Goal: Book appointment/travel/reservation

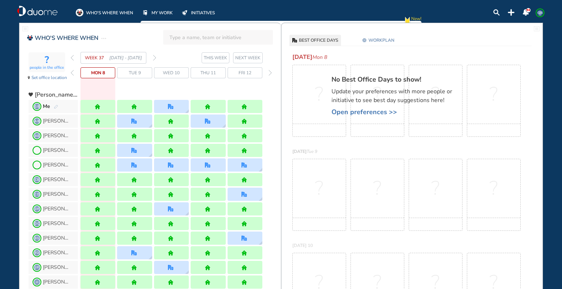
click at [154, 56] on img "forward week" at bounding box center [154, 58] width 3 height 6
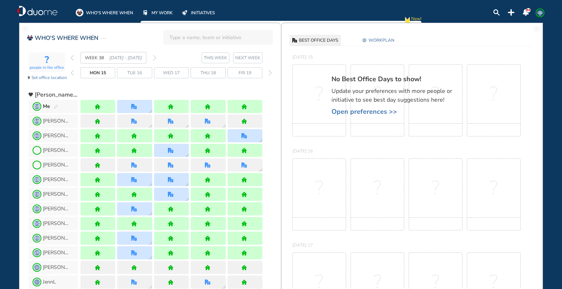
click at [154, 56] on img "forward week" at bounding box center [154, 58] width 3 height 6
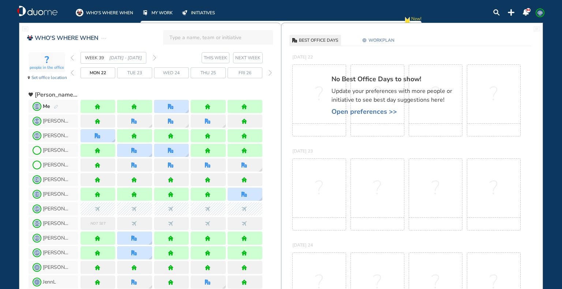
click at [154, 56] on img "forward week" at bounding box center [154, 58] width 3 height 6
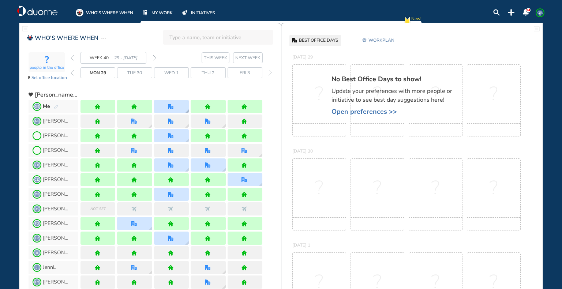
click at [174, 106] on div at bounding box center [171, 106] width 7 height 5
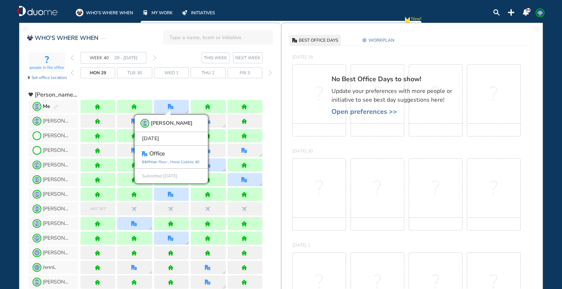
click at [174, 86] on div at bounding box center [171, 91] width 182 height 13
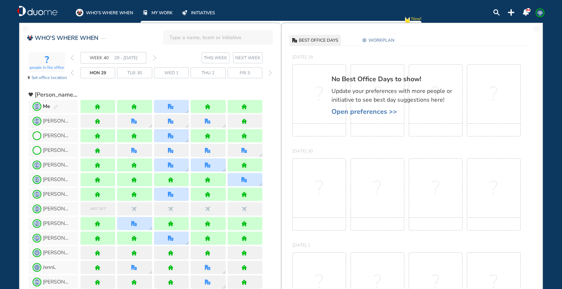
click at [155, 56] on img "forward week" at bounding box center [154, 58] width 3 height 6
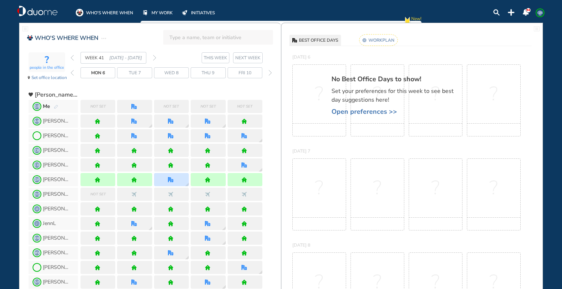
click at [57, 105] on img "pen-edit" at bounding box center [56, 107] width 4 height 5
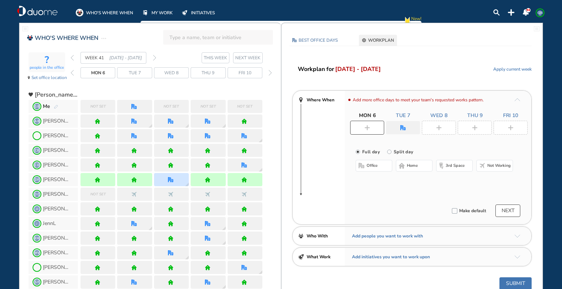
click at [367, 126] on img "plus-rounded-bdbdbd" at bounding box center [366, 127] width 5 height 5
click at [407, 164] on span "home" at bounding box center [412, 166] width 11 height 6
click at [401, 125] on img "office" at bounding box center [402, 127] width 5 height 5
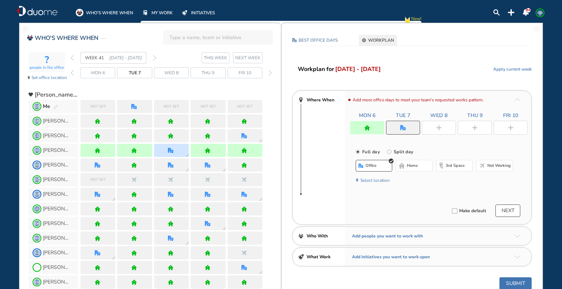
click at [412, 165] on span "home" at bounding box center [412, 166] width 11 height 6
click at [436, 130] on img "plus-rounded-bdbdbd" at bounding box center [438, 127] width 5 height 5
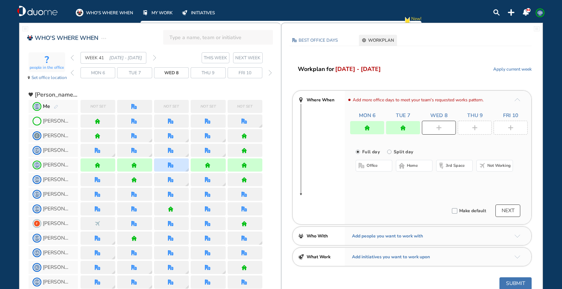
click at [374, 165] on span "office" at bounding box center [371, 166] width 11 height 6
click at [478, 125] on div at bounding box center [474, 128] width 34 height 14
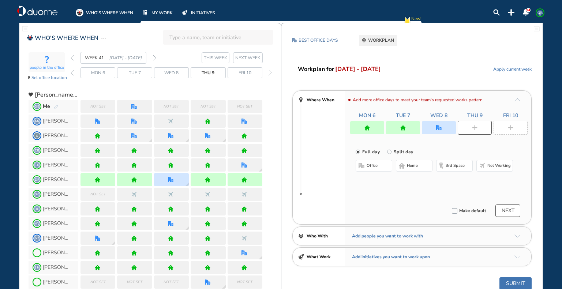
drag, startPoint x: 416, startPoint y: 164, endPoint x: 465, endPoint y: 148, distance: 51.7
click at [416, 164] on span "home" at bounding box center [412, 166] width 11 height 6
click at [504, 129] on div at bounding box center [510, 128] width 34 height 14
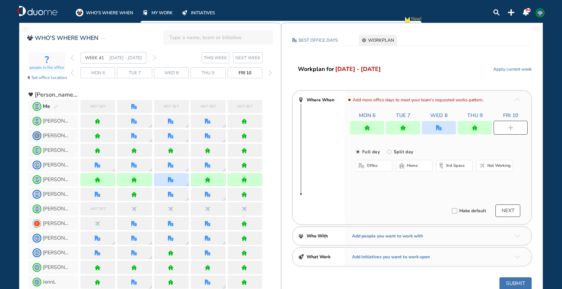
click at [415, 165] on span "home" at bounding box center [412, 166] width 11 height 6
click at [439, 126] on img "office" at bounding box center [438, 127] width 5 height 5
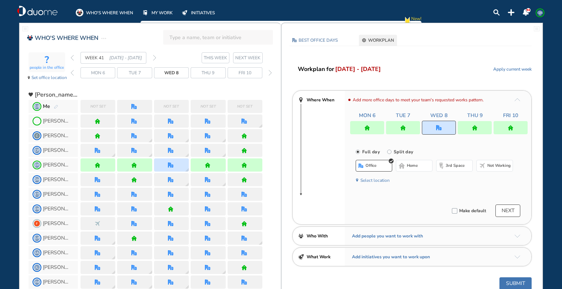
click at [379, 178] on button "Select location" at bounding box center [374, 180] width 29 height 7
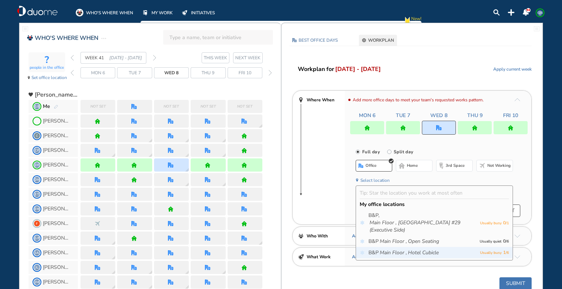
click at [436, 249] on icon "Hotel Cubicle" at bounding box center [423, 252] width 31 height 7
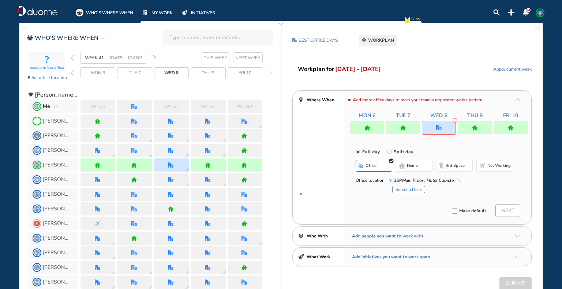
click at [421, 190] on button "Select a Desk" at bounding box center [408, 189] width 33 height 7
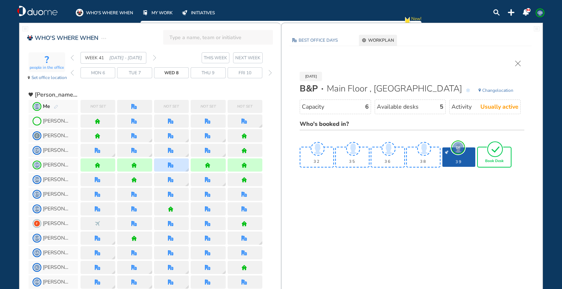
click at [490, 156] on img "tick-rounded-outline" at bounding box center [494, 148] width 17 height 17
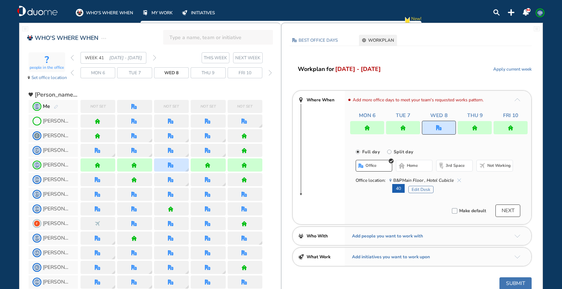
click at [509, 212] on button "NEXT" at bounding box center [507, 210] width 25 height 12
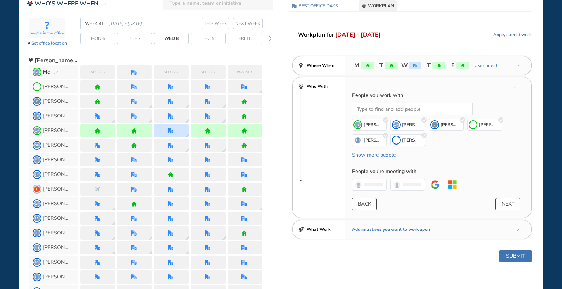
scroll to position [49, 0]
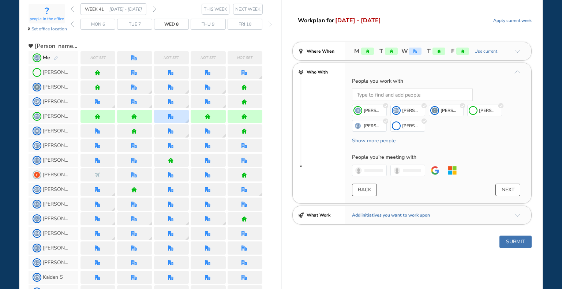
click at [523, 238] on button "Submit" at bounding box center [515, 241] width 32 height 12
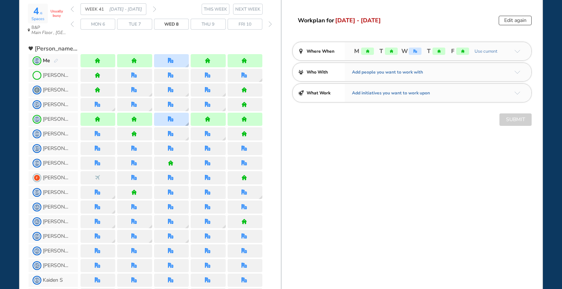
click at [175, 116] on div at bounding box center [171, 119] width 35 height 13
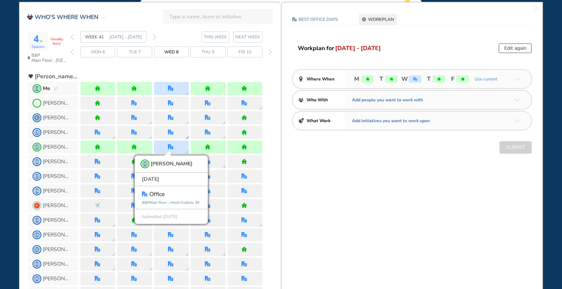
scroll to position [0, 0]
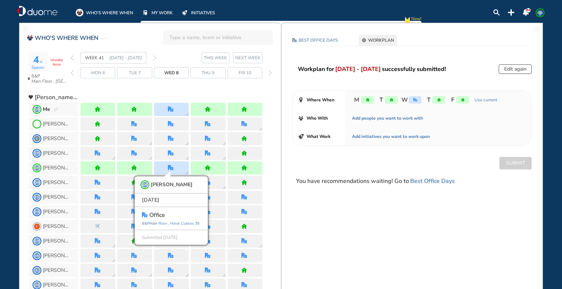
click at [70, 57] on div "4 /6 Spaces Usually busy B&P Main Floor , Hotel Cubicle WEEK 41 [DATE] - [DATE]…" at bounding box center [155, 70] width 252 height 36
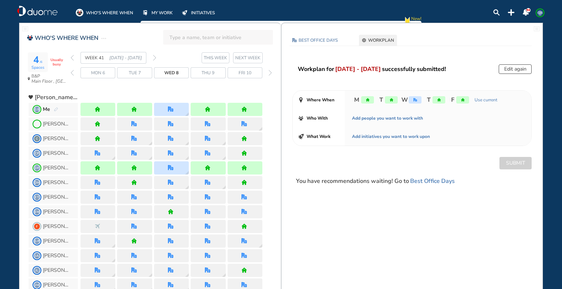
click at [71, 57] on img "back week" at bounding box center [72, 58] width 3 height 6
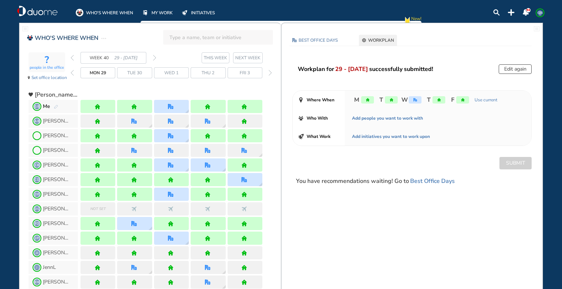
click at [71, 57] on img "back week" at bounding box center [72, 58] width 3 height 6
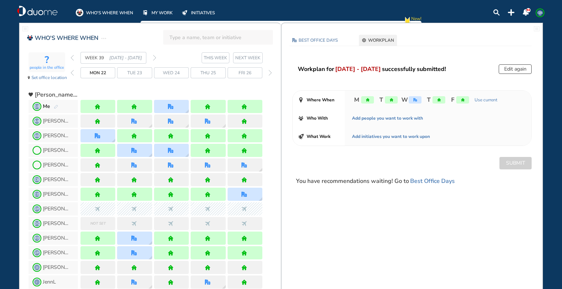
click at [541, 10] on span "GB" at bounding box center [540, 13] width 6 height 6
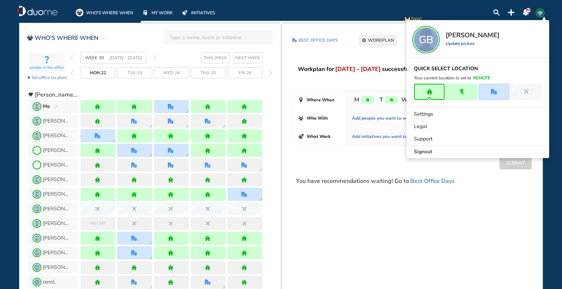
click at [155, 56] on img "forward week" at bounding box center [154, 58] width 3 height 6
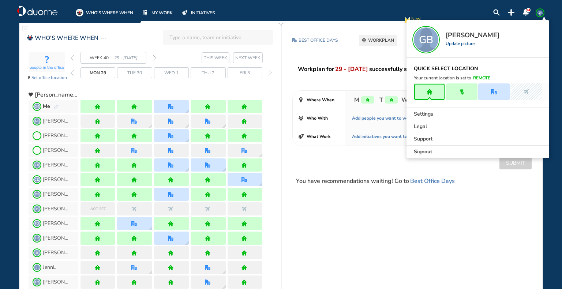
click at [155, 56] on img "forward week" at bounding box center [154, 58] width 3 height 6
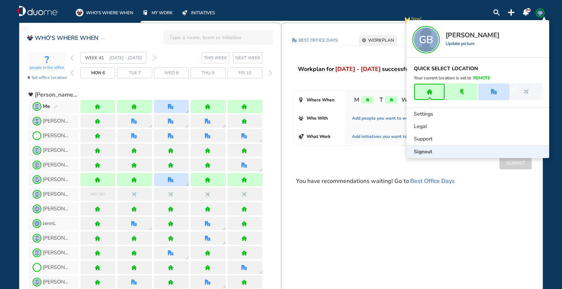
click at [419, 155] on div "Signout" at bounding box center [477, 151] width 143 height 12
